Goal: Transaction & Acquisition: Download file/media

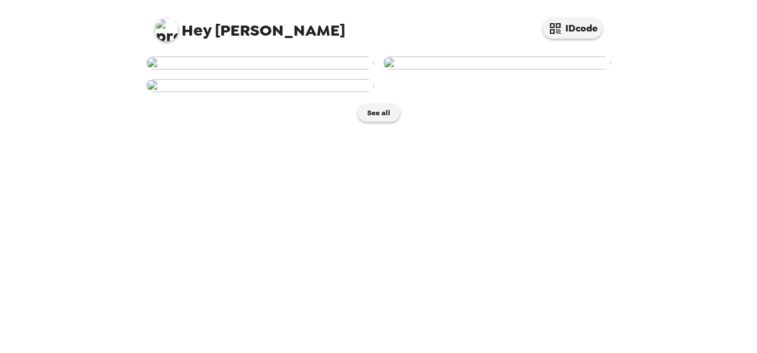
scroll to position [28, 0]
click at [529, 70] on img at bounding box center [496, 63] width 227 height 13
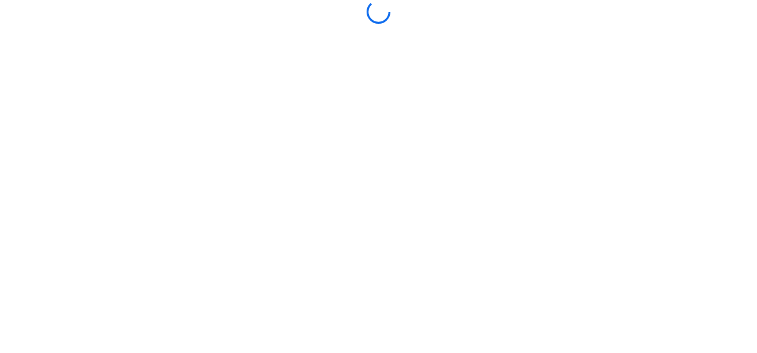
click at [529, 162] on body at bounding box center [378, 176] width 757 height 353
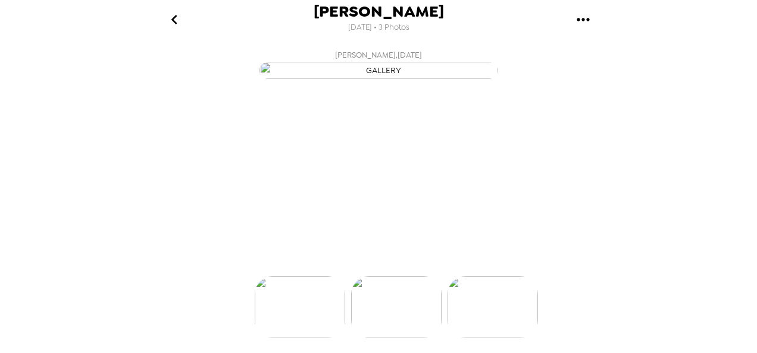
scroll to position [0, 95]
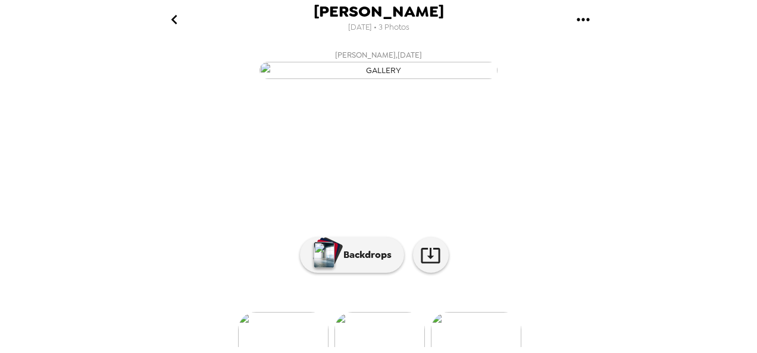
click at [374, 79] on img "button" at bounding box center [378, 70] width 238 height 17
click at [585, 22] on icon "gallery menu" at bounding box center [582, 19] width 19 height 19
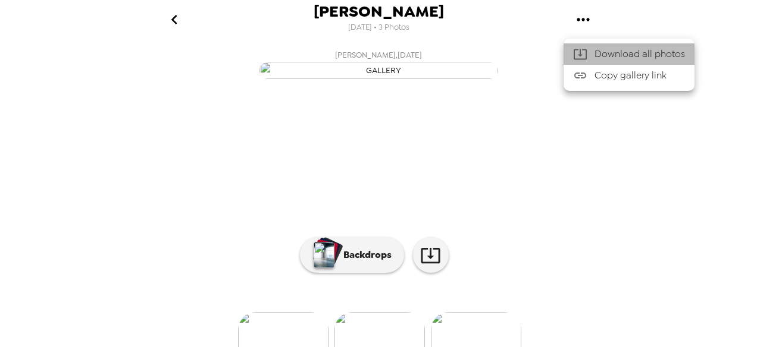
click at [628, 52] on span "Download all photos" at bounding box center [639, 54] width 90 height 14
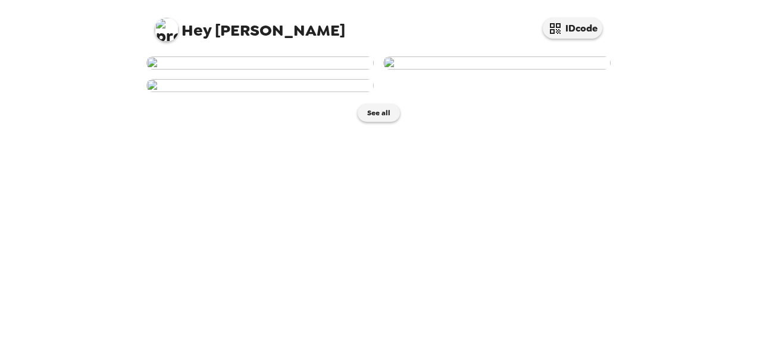
click at [717, 108] on div "Hey [PERSON_NAME] IDcode See all" at bounding box center [378, 176] width 757 height 353
click at [497, 70] on img at bounding box center [496, 63] width 227 height 13
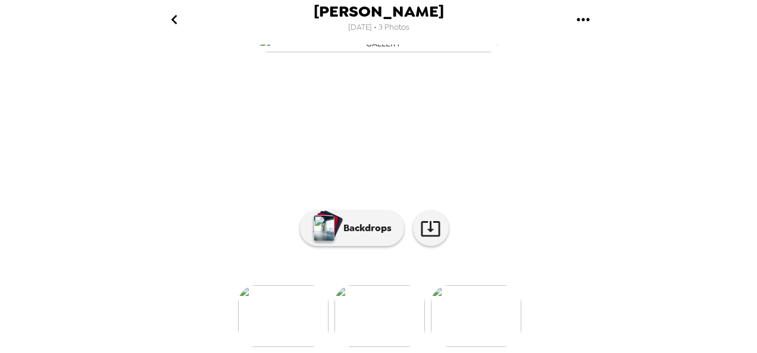
scroll to position [161, 0]
click at [486, 315] on img at bounding box center [476, 317] width 90 height 62
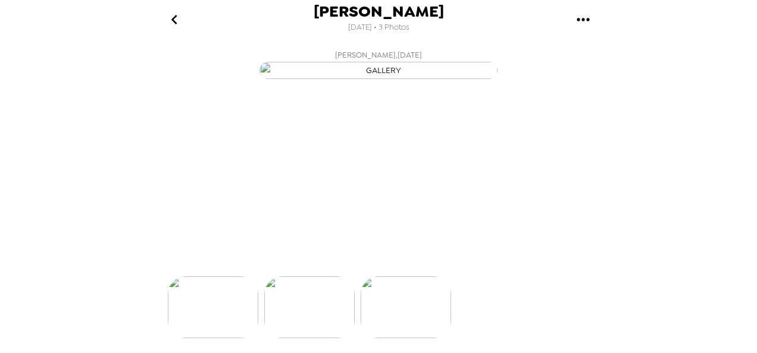
scroll to position [0, 191]
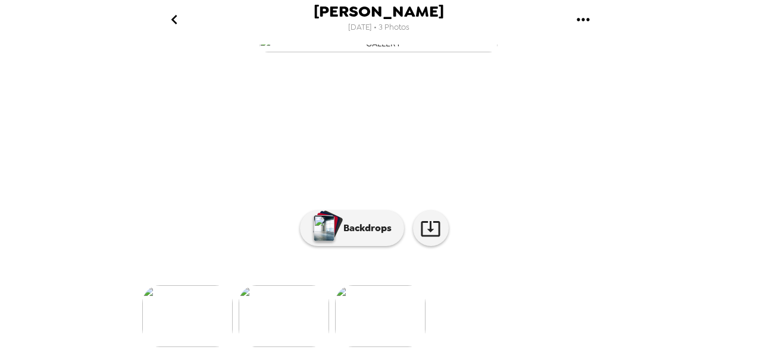
click at [308, 329] on img at bounding box center [284, 317] width 90 height 62
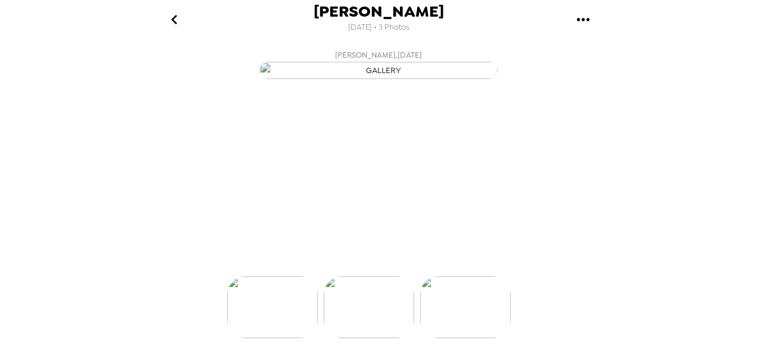
scroll to position [0, 95]
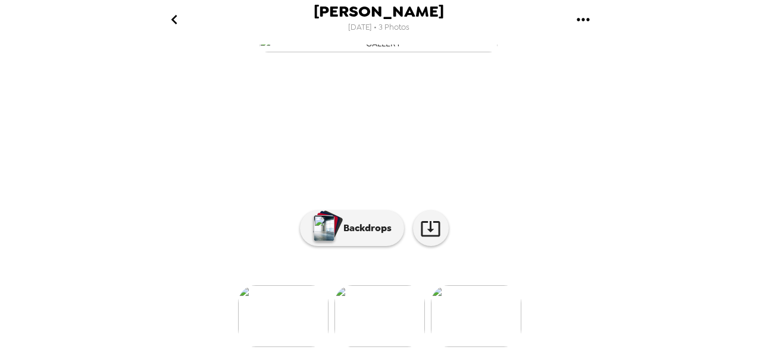
click at [274, 332] on img at bounding box center [283, 317] width 90 height 62
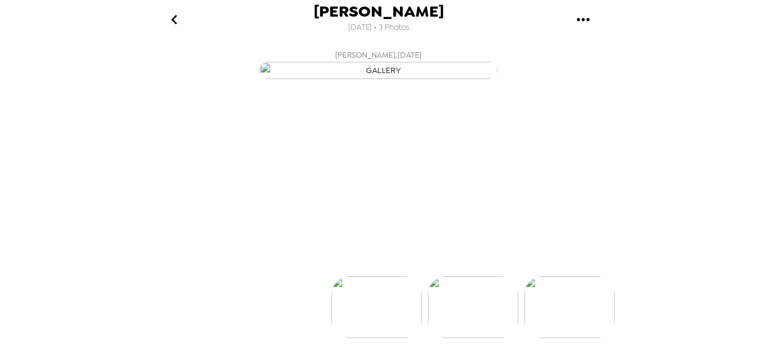
scroll to position [0, 0]
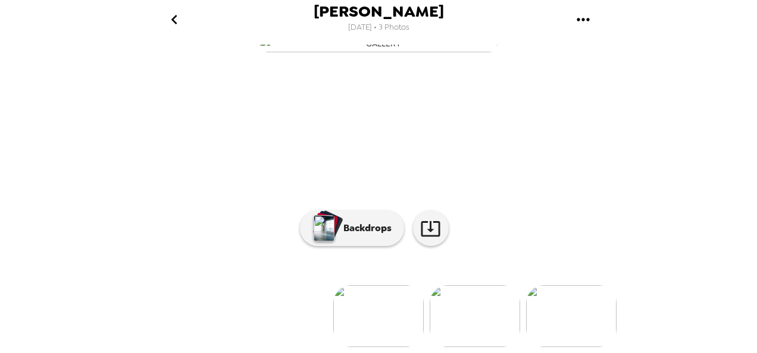
click at [488, 337] on img at bounding box center [475, 317] width 90 height 62
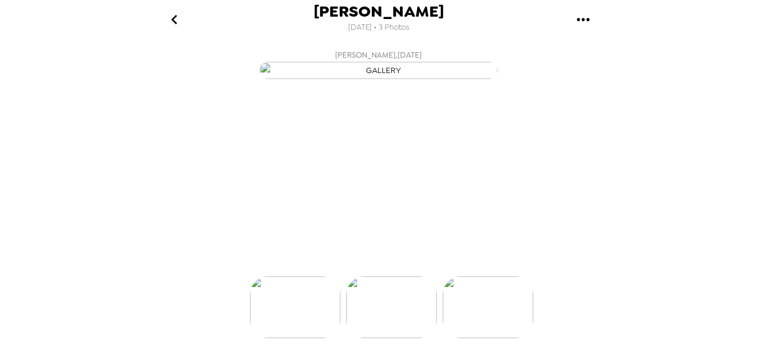
scroll to position [0, 95]
